Goal: Information Seeking & Learning: Learn about a topic

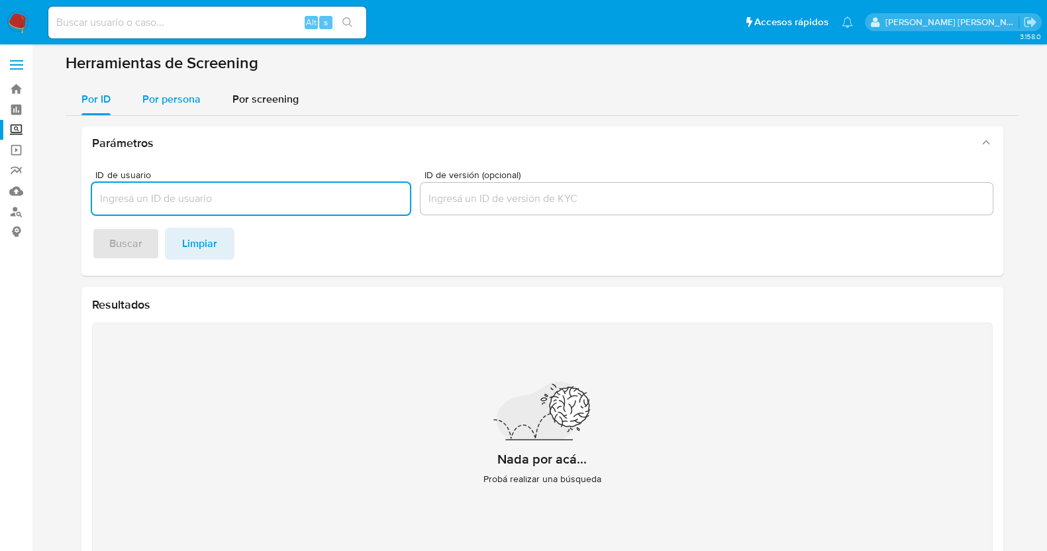
click at [188, 107] on div "Por persona" at bounding box center [171, 99] width 58 height 32
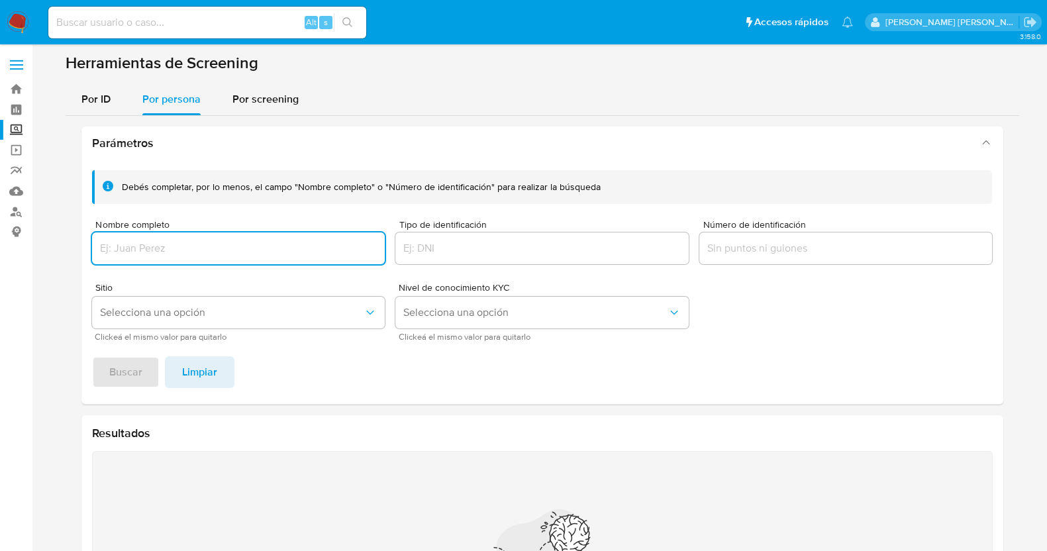
click at [216, 245] on input "Nombre completo" at bounding box center [238, 248] width 293 height 17
type input "ROSARIO JACQUELINE INZUNZA LEYVA"
click at [116, 376] on span "Buscar" at bounding box center [125, 372] width 33 height 29
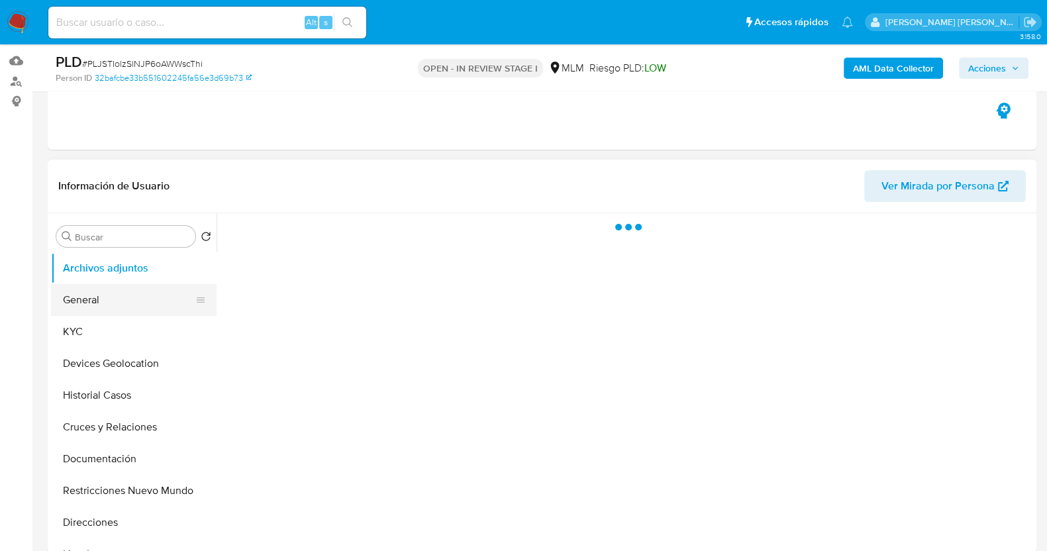
scroll to position [165, 0]
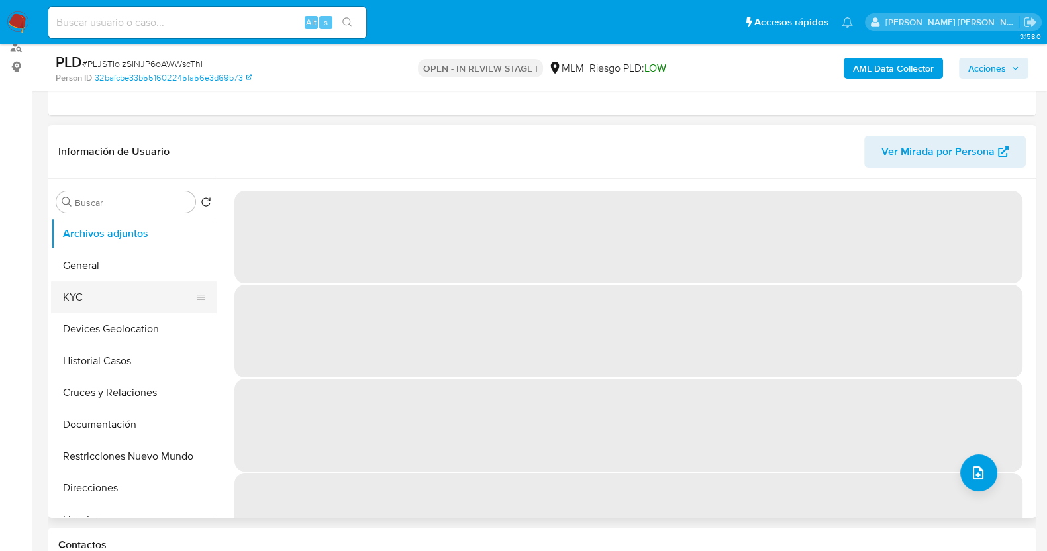
drag, startPoint x: 109, startPoint y: 296, endPoint x: 175, endPoint y: 275, distance: 68.7
click at [111, 296] on button "KYC" at bounding box center [134, 297] width 166 height 32
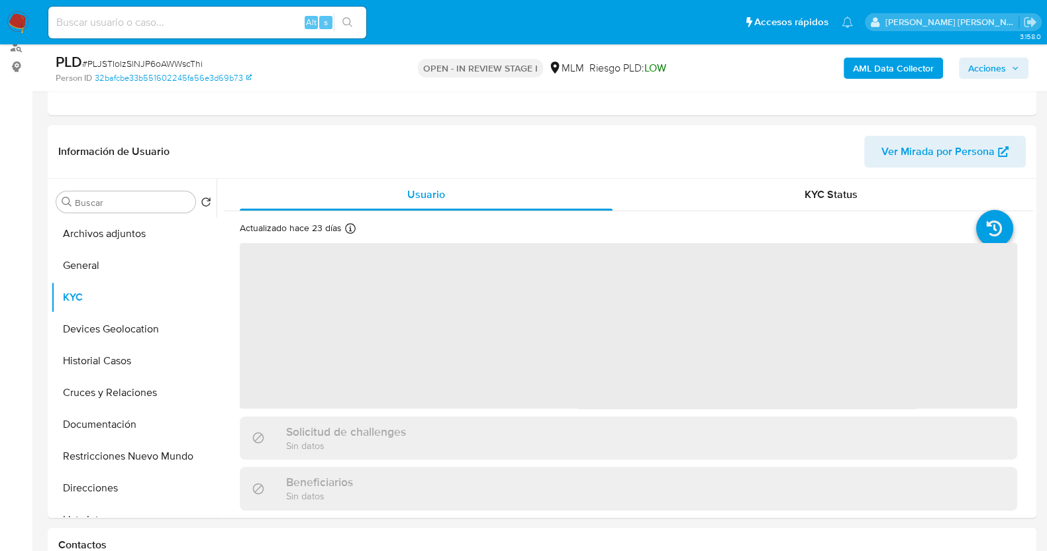
select select "10"
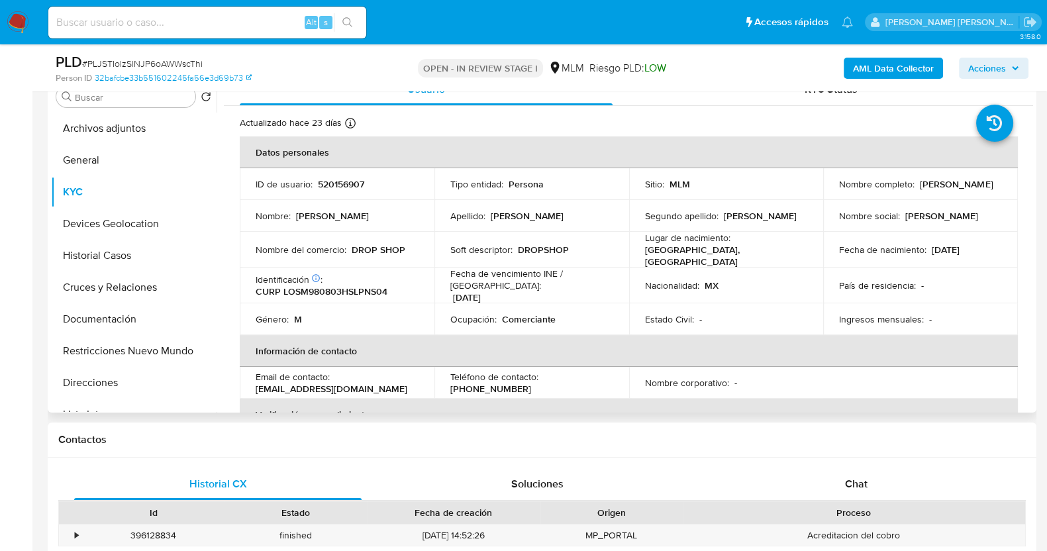
scroll to position [248, 0]
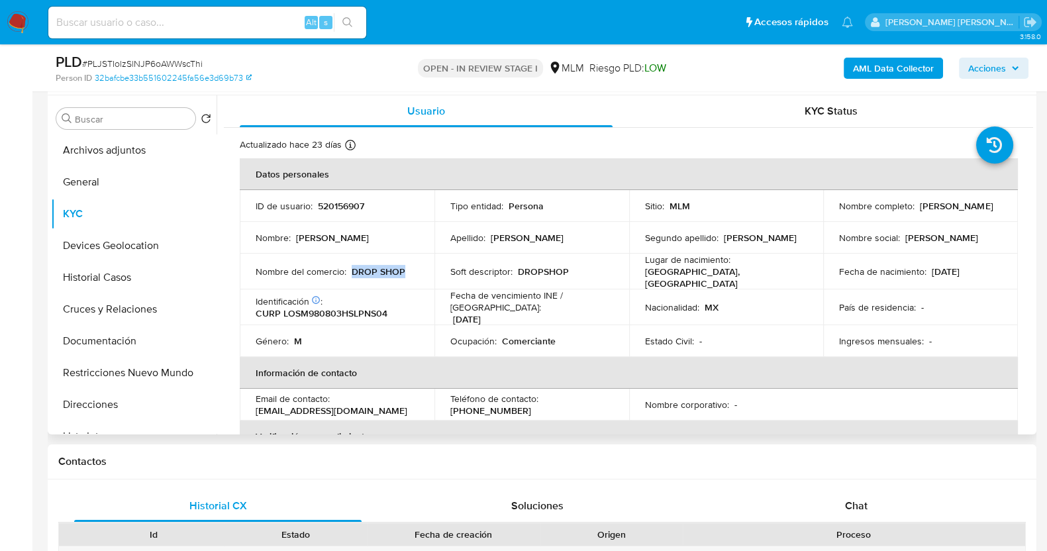
drag, startPoint x: 352, startPoint y: 268, endPoint x: 412, endPoint y: 266, distance: 59.7
click at [408, 268] on div "Nombre del comercio : DROP SHOP" at bounding box center [337, 272] width 163 height 12
copy p "DROP SHOP"
drag, startPoint x: 834, startPoint y: 214, endPoint x: 963, endPoint y: 217, distance: 129.2
click at [963, 217] on td "Nombre completo : Moises Alonso Lopez Sanchez" at bounding box center [920, 206] width 195 height 32
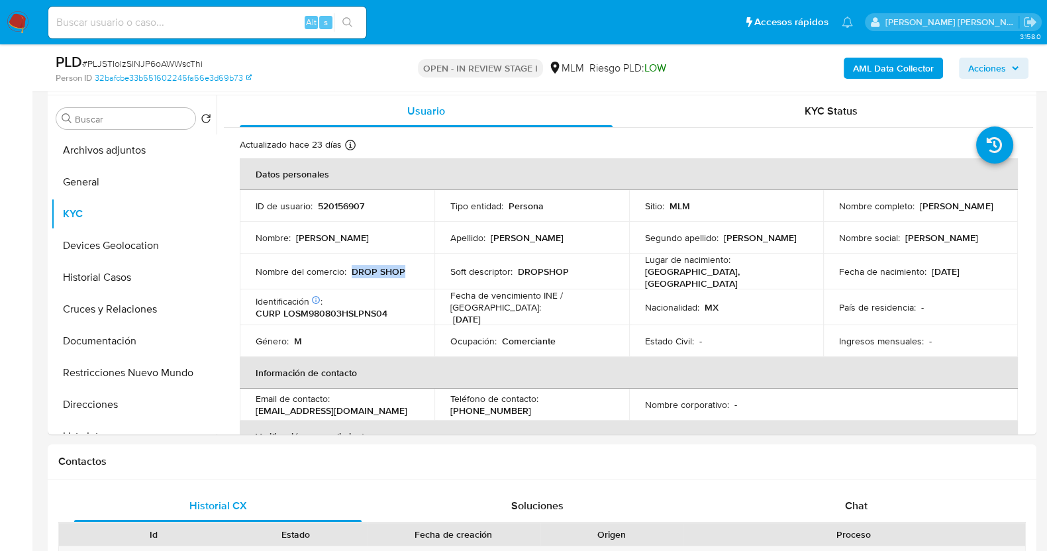
copy p "[PERSON_NAME] [PERSON_NAME]"
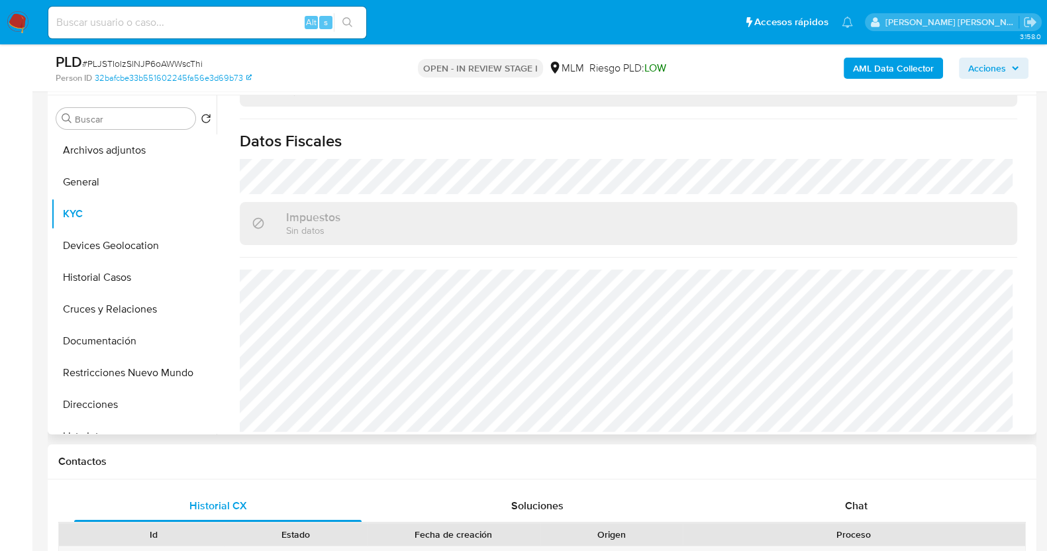
drag, startPoint x: 120, startPoint y: 346, endPoint x: 281, endPoint y: 300, distance: 167.4
click at [120, 346] on button "Documentación" at bounding box center [134, 341] width 166 height 32
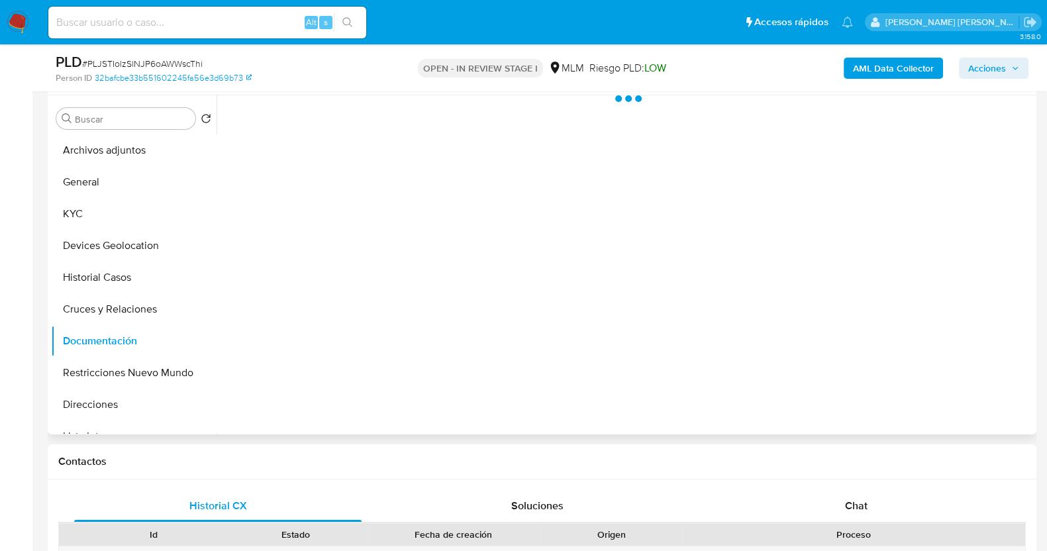
scroll to position [0, 0]
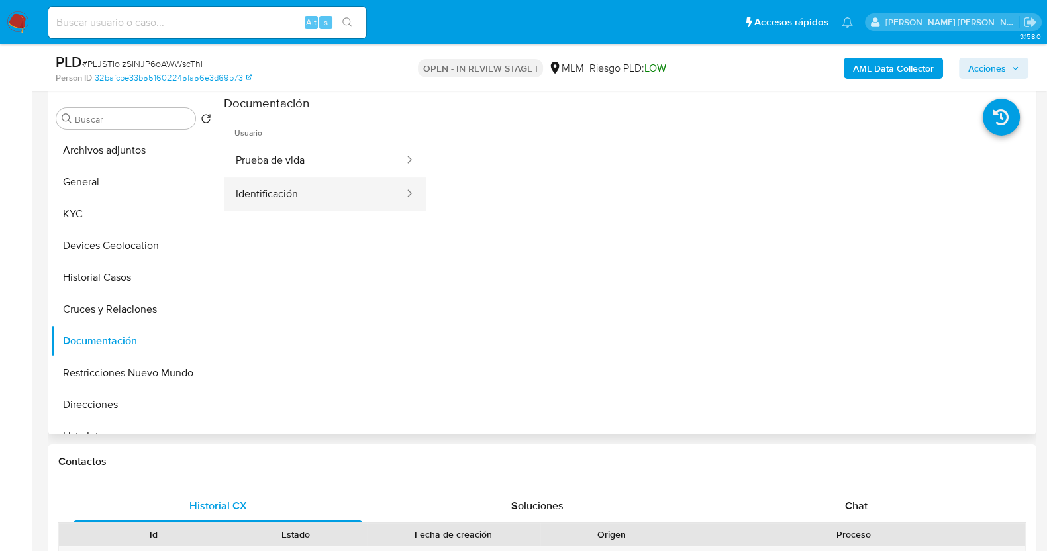
click at [304, 200] on button "Identificación" at bounding box center [314, 194] width 181 height 34
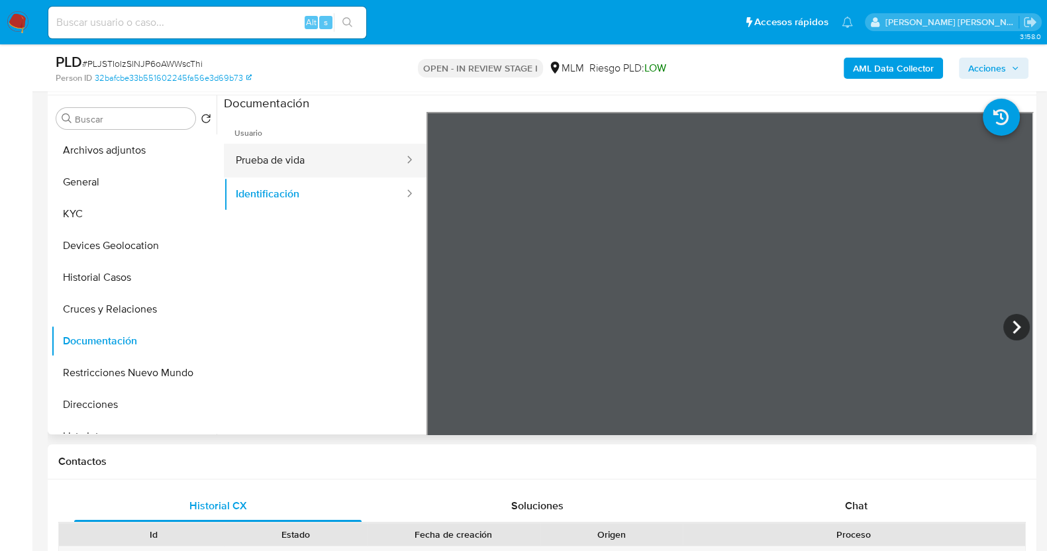
click at [324, 166] on button "Prueba de vida" at bounding box center [314, 161] width 181 height 34
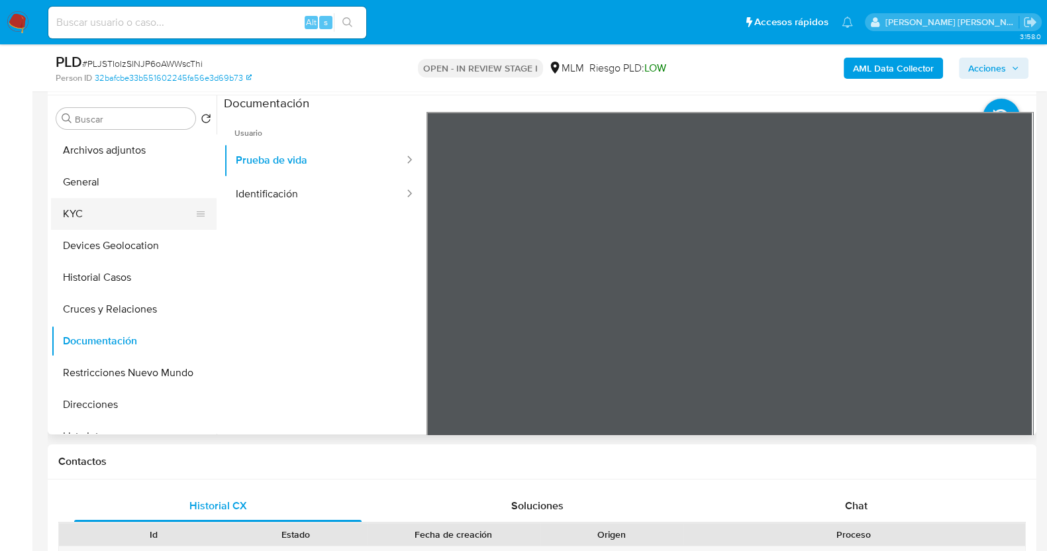
click at [113, 221] on button "KYC" at bounding box center [128, 214] width 155 height 32
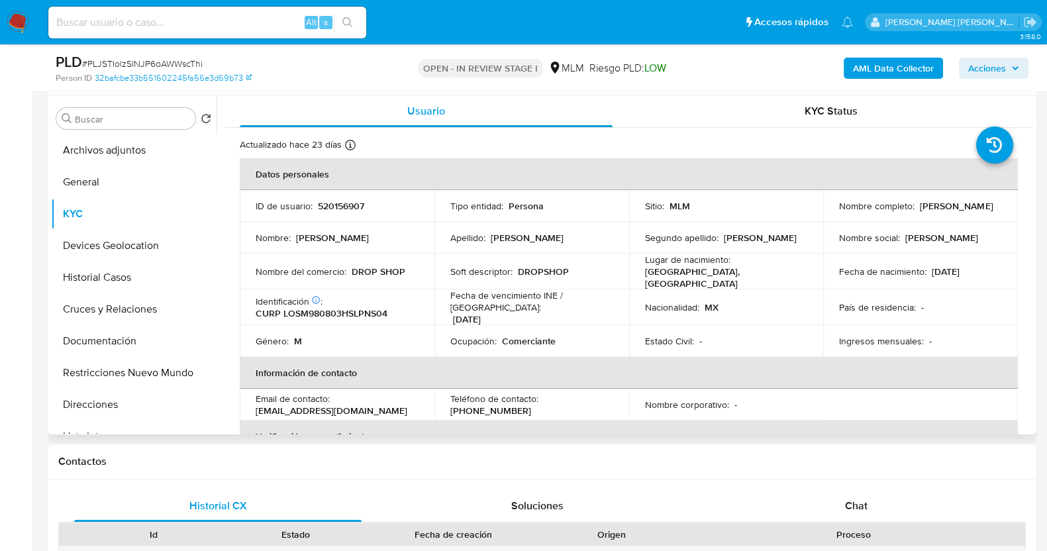
click at [364, 270] on p "DROP SHOP" at bounding box center [379, 272] width 54 height 12
drag, startPoint x: 407, startPoint y: 269, endPoint x: 349, endPoint y: 273, distance: 57.7
click at [349, 273] on div "Nombre del comercio : DROP SHOP" at bounding box center [337, 272] width 163 height 12
copy p "DROP SHOP"
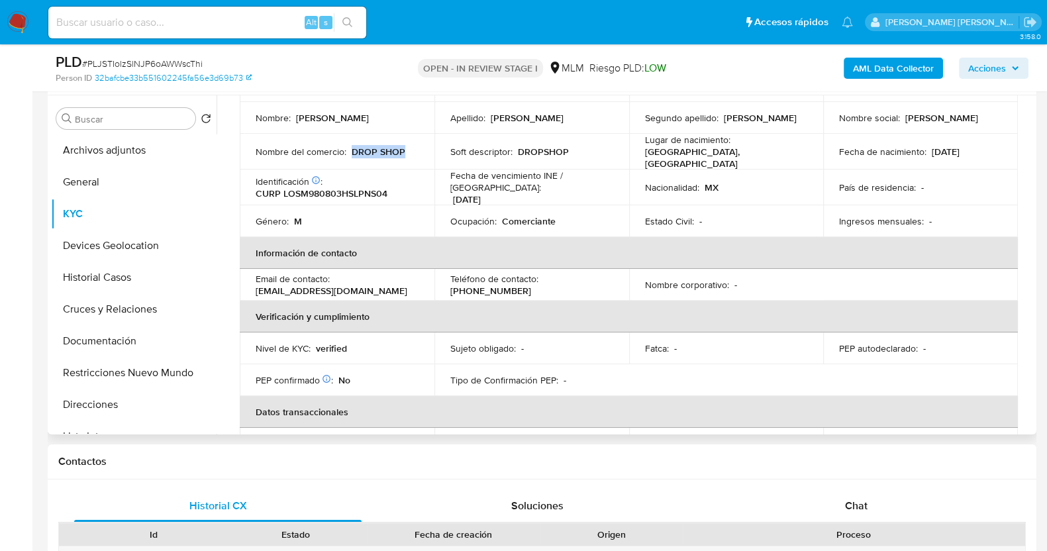
scroll to position [82, 0]
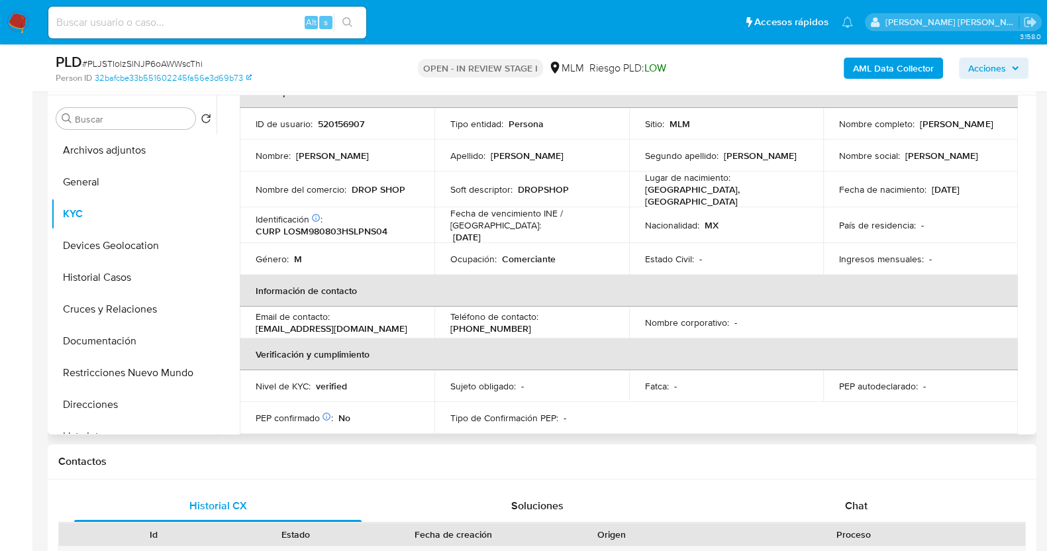
click at [556, 197] on td "Soft descriptor : DROPSHOP" at bounding box center [531, 189] width 195 height 36
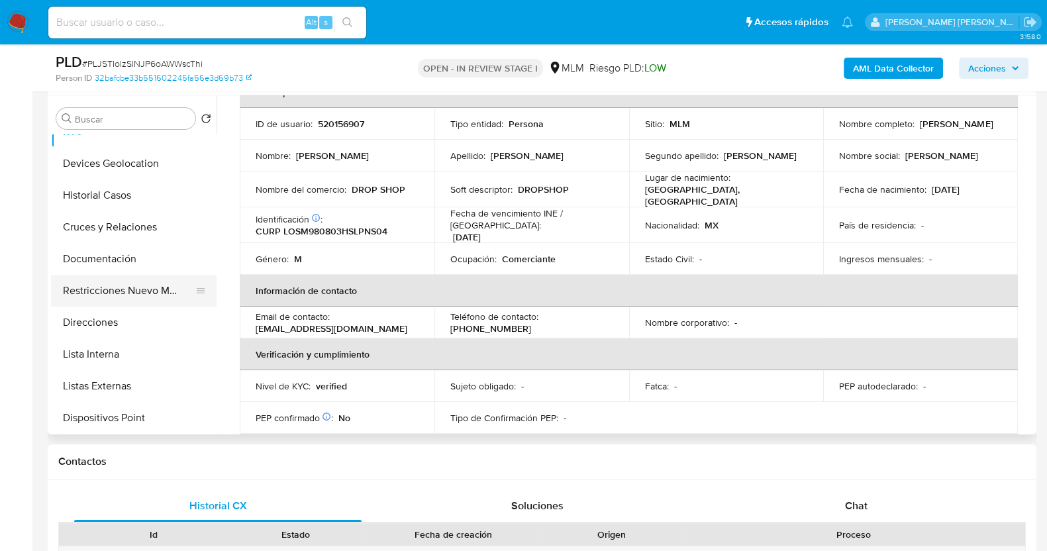
scroll to position [165, 0]
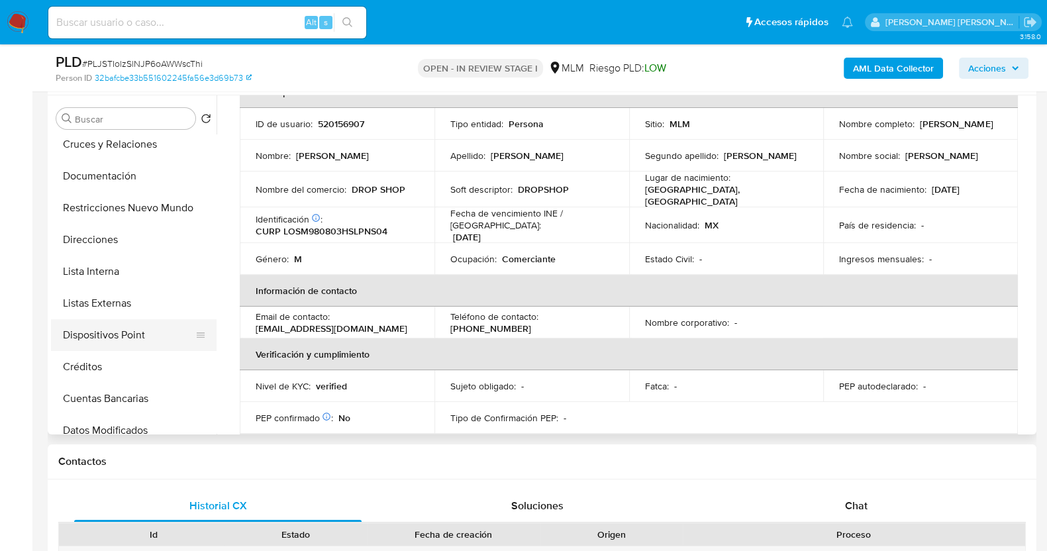
click at [130, 325] on button "Dispositivos Point" at bounding box center [128, 335] width 155 height 32
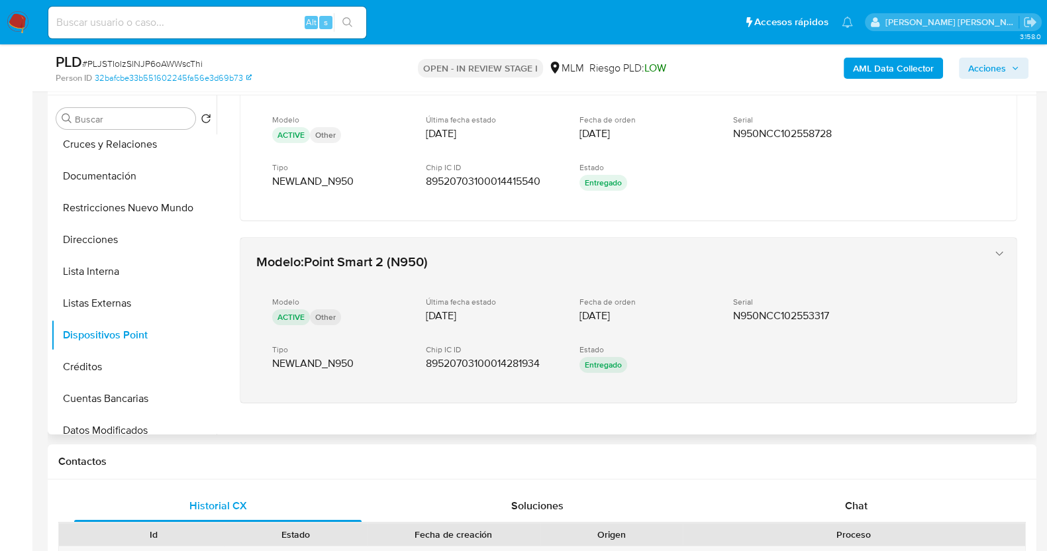
scroll to position [0, 0]
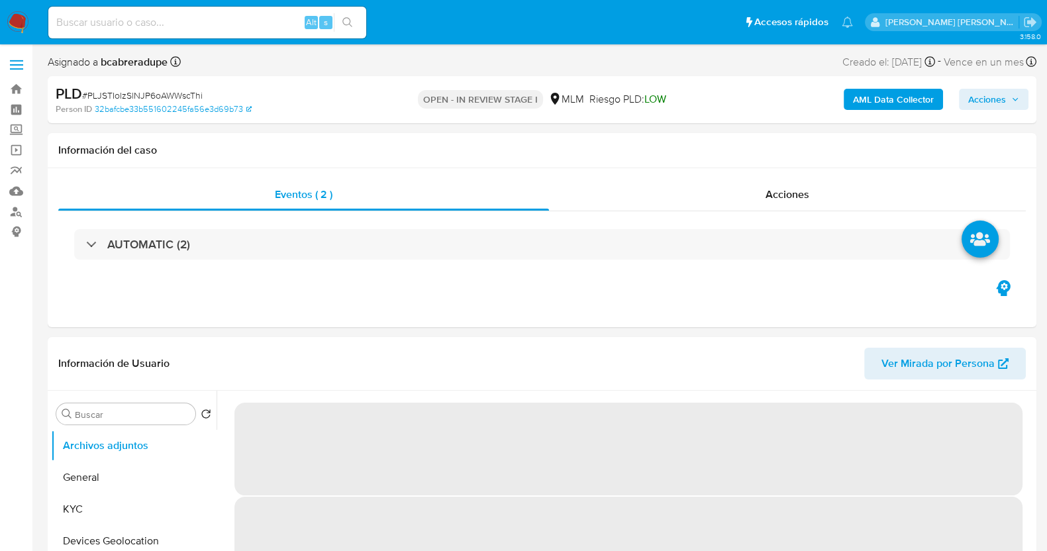
select select "10"
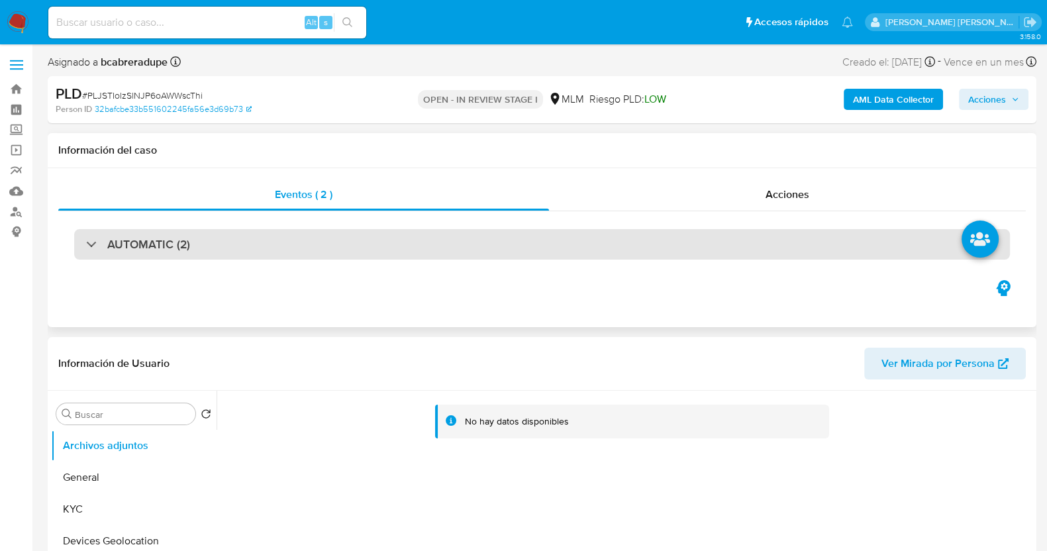
click at [220, 236] on div "AUTOMATIC (2)" at bounding box center [542, 244] width 936 height 30
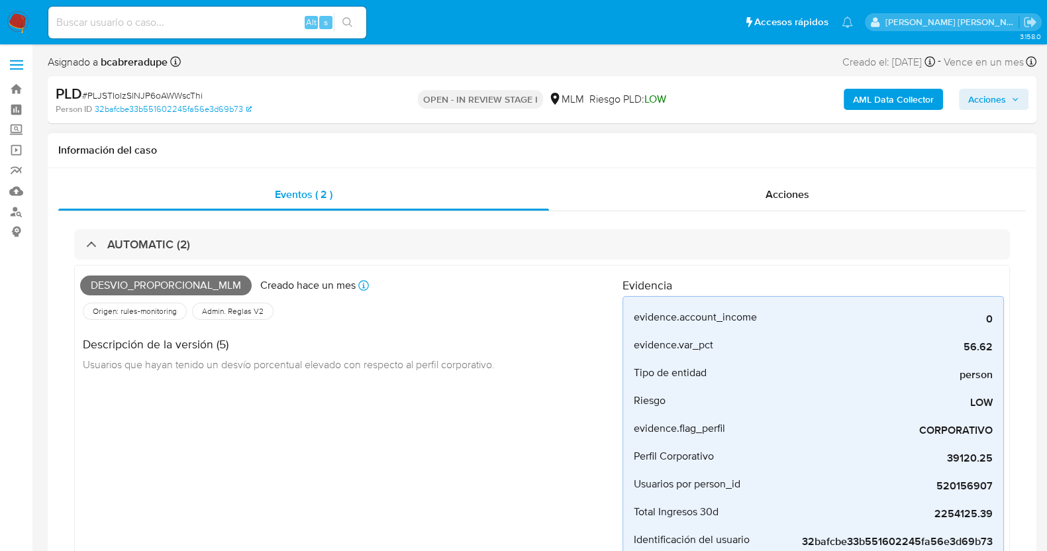
scroll to position [82, 0]
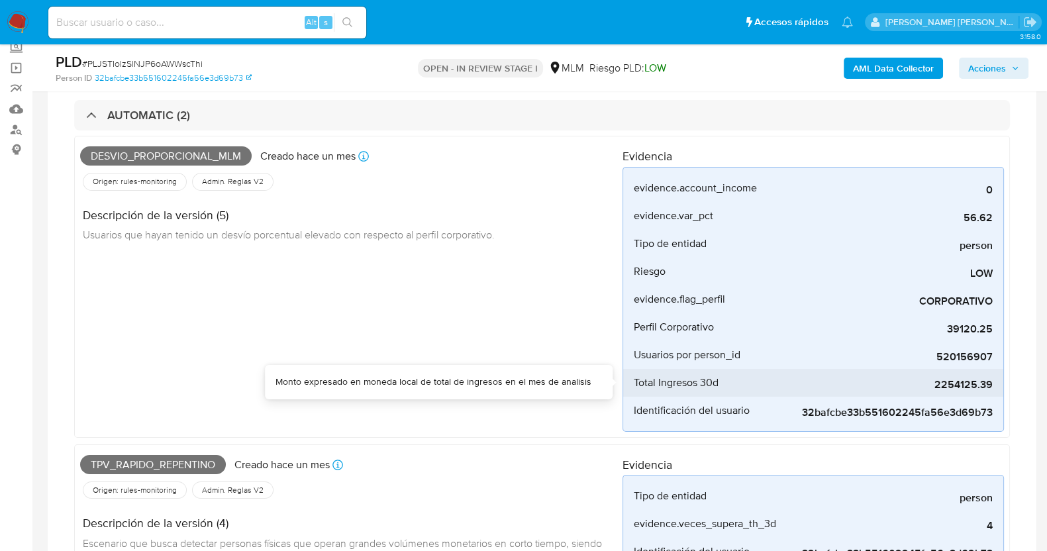
drag, startPoint x: 936, startPoint y: 383, endPoint x: 993, endPoint y: 383, distance: 57.6
click at [993, 383] on li "Total Ingresos 30d 2254125.39" at bounding box center [813, 383] width 380 height 28
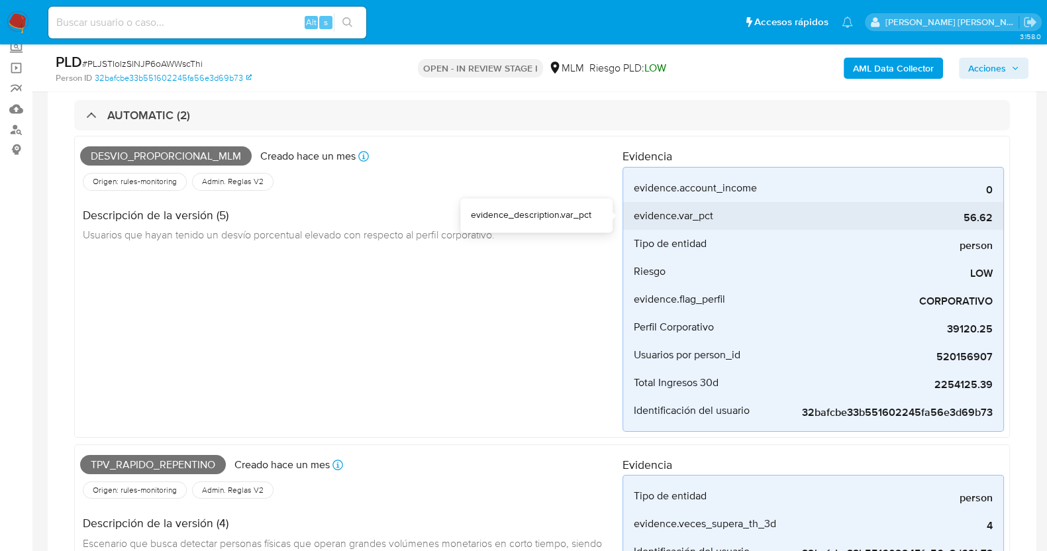
drag, startPoint x: 964, startPoint y: 213, endPoint x: 994, endPoint y: 213, distance: 29.8
click at [994, 213] on li "evidence.var_pct 56.62" at bounding box center [813, 216] width 380 height 28
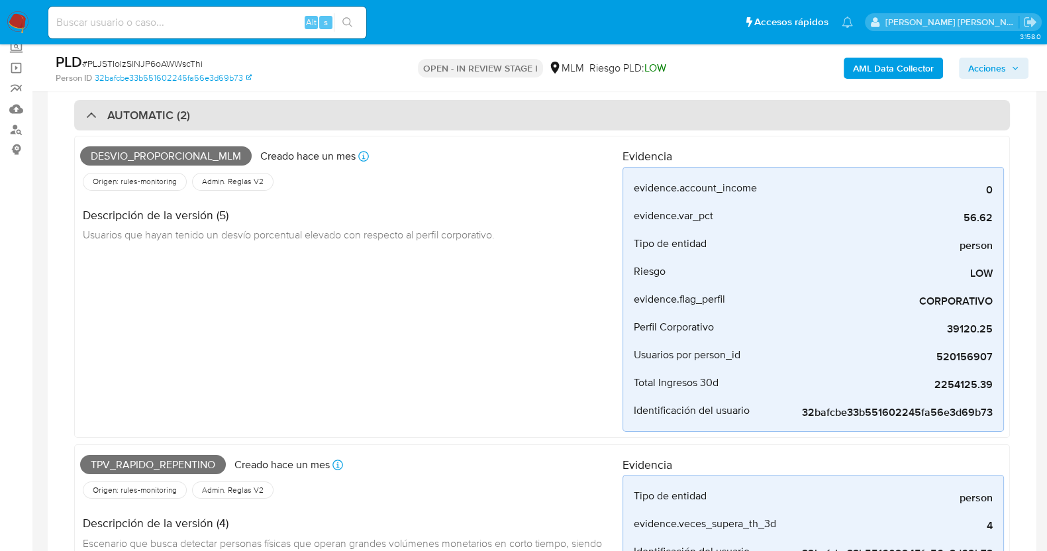
click at [97, 117] on div "AUTOMATIC (2)" at bounding box center [138, 115] width 104 height 15
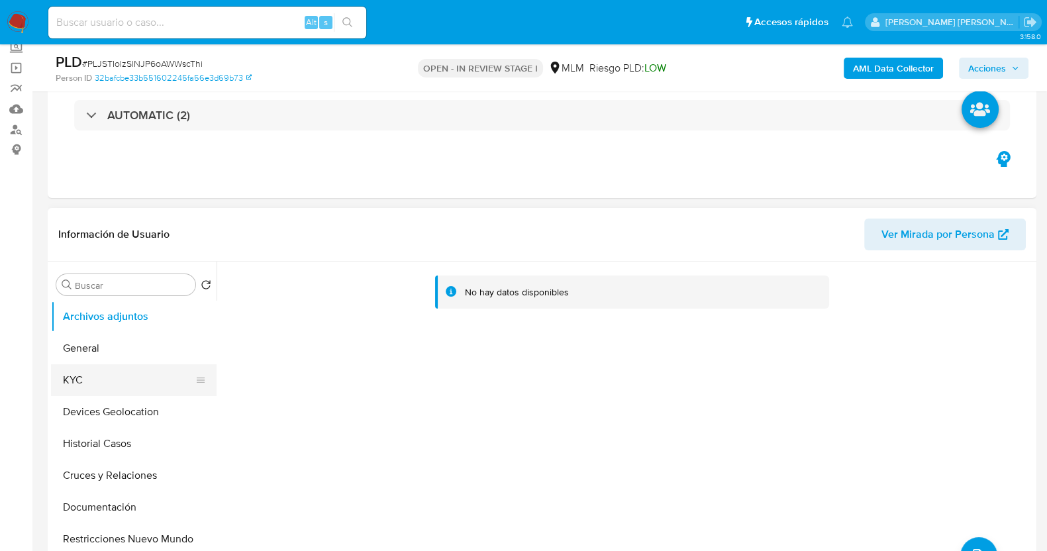
click at [126, 379] on button "KYC" at bounding box center [128, 380] width 155 height 32
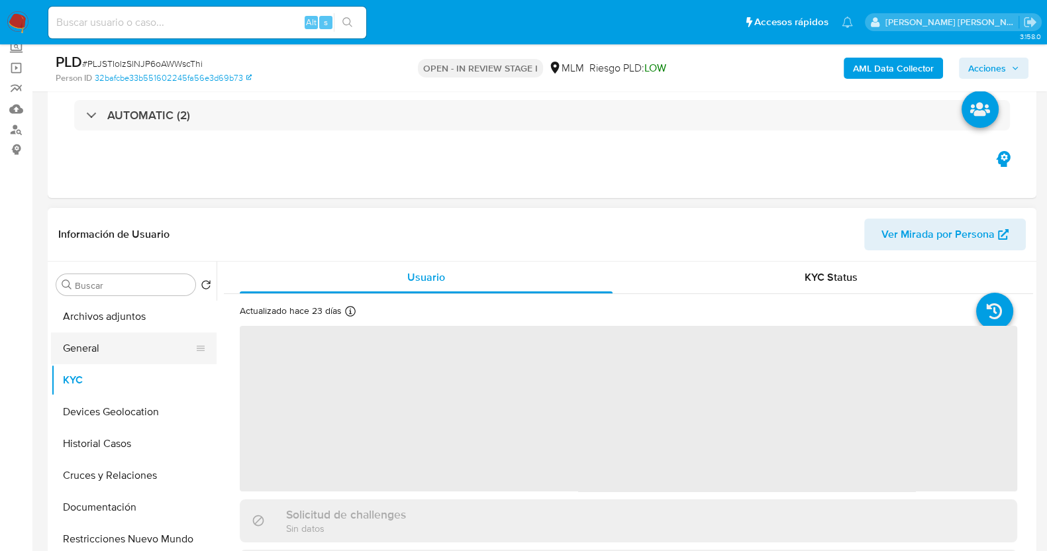
click at [116, 348] on button "General" at bounding box center [128, 348] width 155 height 32
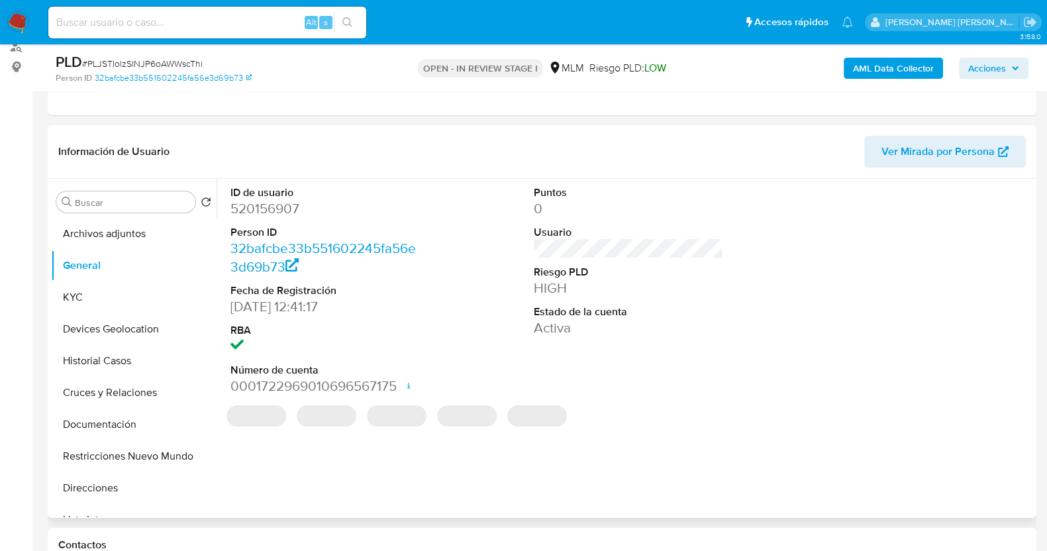
scroll to position [248, 0]
